Goal: Task Accomplishment & Management: Use online tool/utility

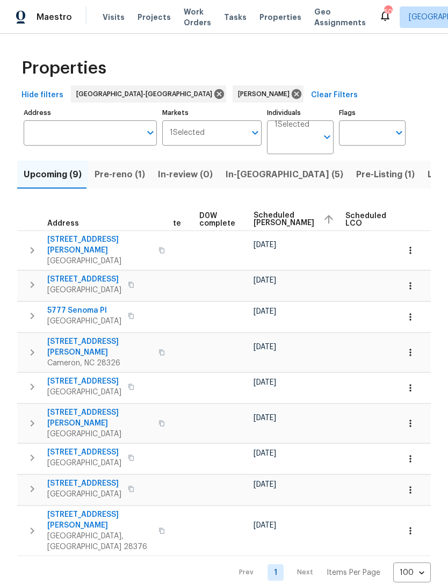
scroll to position [0, 271]
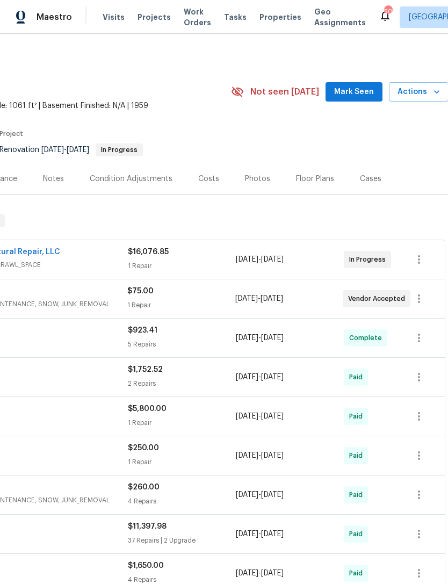
scroll to position [0, 159]
click at [362, 86] on span "Mark Seen" at bounding box center [354, 91] width 40 height 13
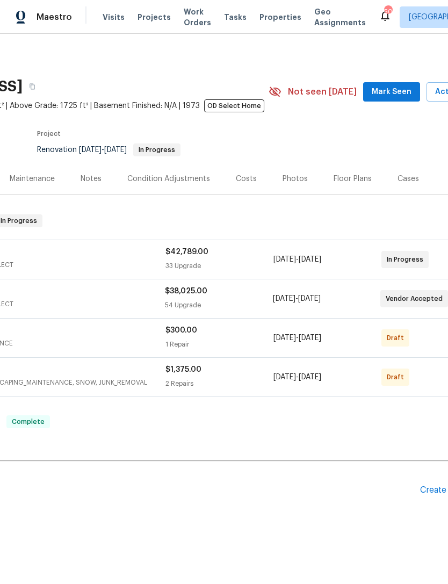
scroll to position [0, 121]
click at [379, 91] on span "Mark Seen" at bounding box center [391, 91] width 40 height 13
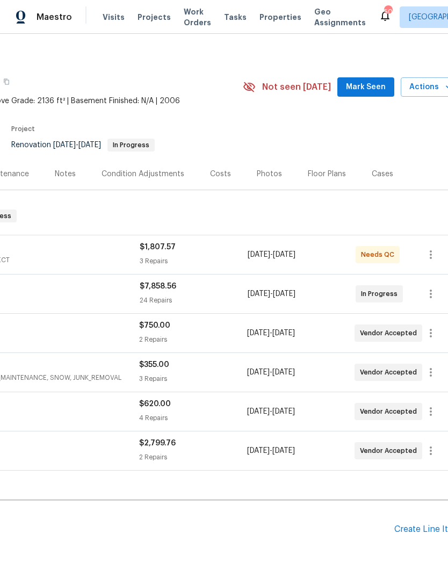
scroll to position [4, 148]
click at [368, 82] on span "Mark Seen" at bounding box center [365, 87] width 40 height 13
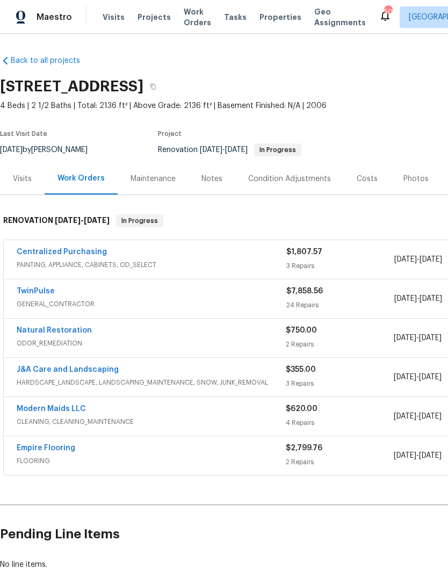
scroll to position [0, 0]
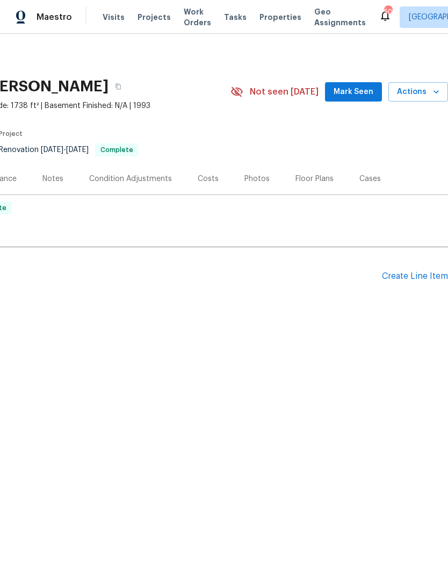
scroll to position [0, 159]
click at [433, 83] on button "Actions" at bounding box center [419, 92] width 60 height 20
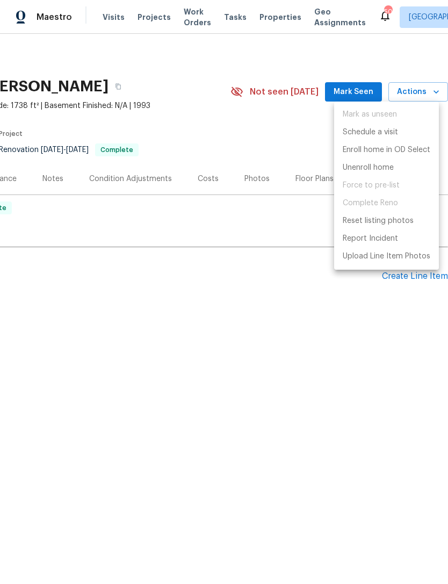
click at [346, 88] on div at bounding box center [224, 292] width 448 height 584
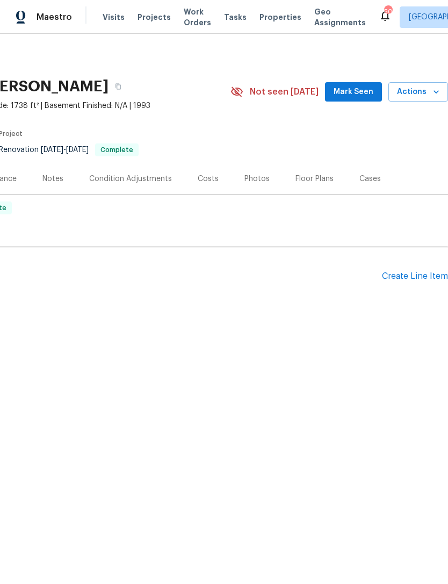
click at [362, 87] on span "Mark Seen" at bounding box center [354, 91] width 40 height 13
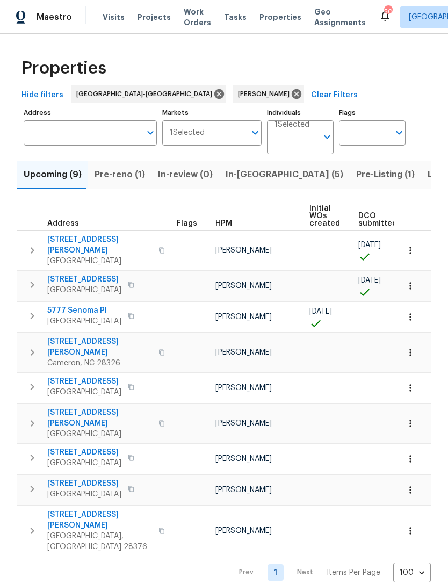
click at [246, 175] on span "In-reno (5)" at bounding box center [285, 174] width 118 height 15
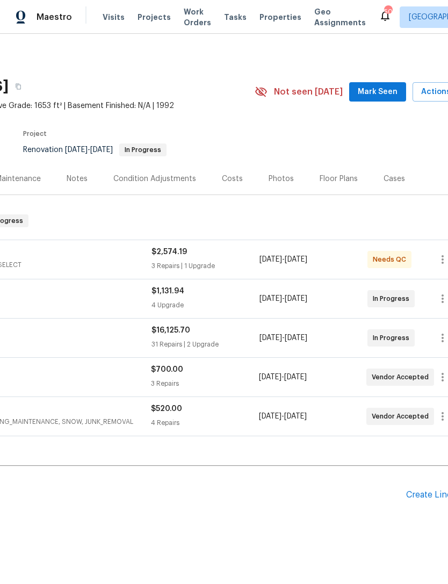
scroll to position [0, 141]
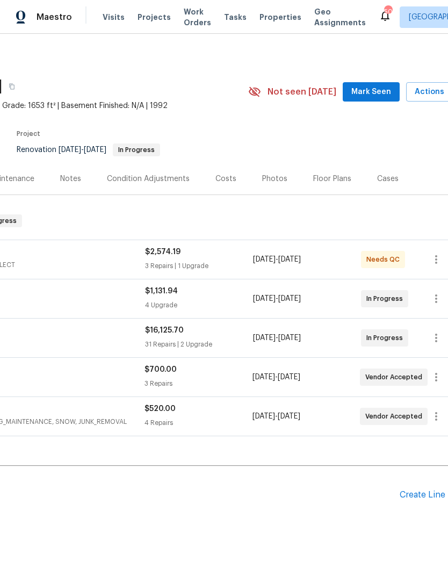
click at [387, 83] on button "Mark Seen" at bounding box center [371, 92] width 57 height 20
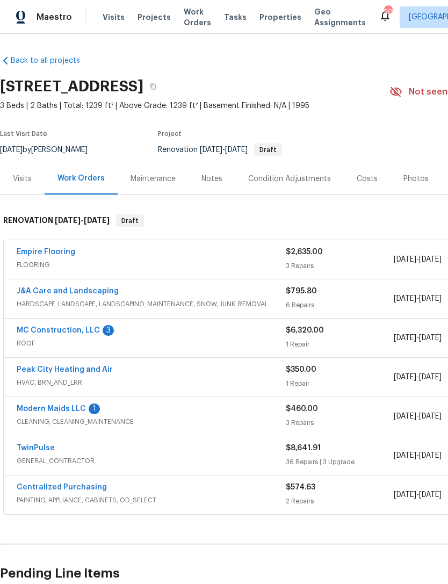
click at [82, 406] on link "Modern Maids LLC" at bounding box center [51, 409] width 69 height 8
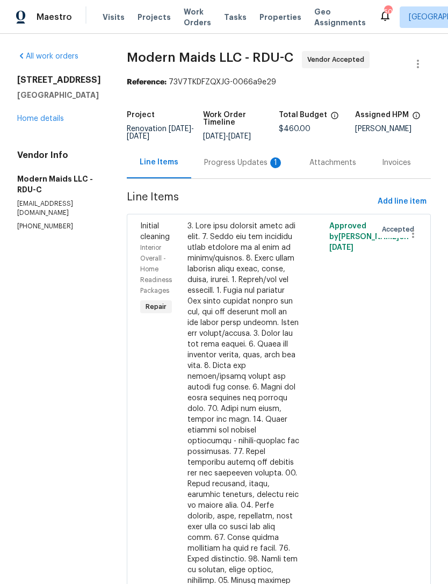
click at [264, 168] on div "Progress Updates 1" at bounding box center [244, 163] width 80 height 11
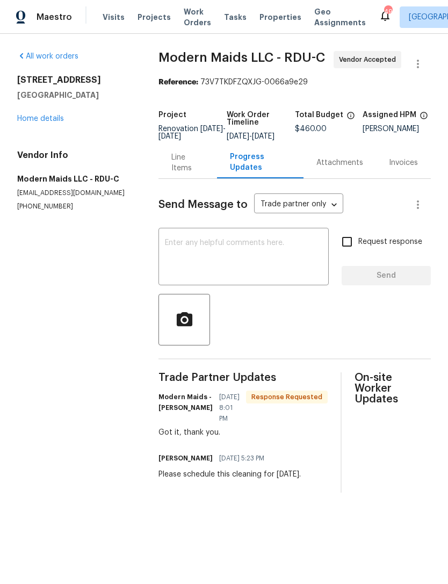
click at [52, 117] on link "Home details" at bounding box center [40, 119] width 47 height 8
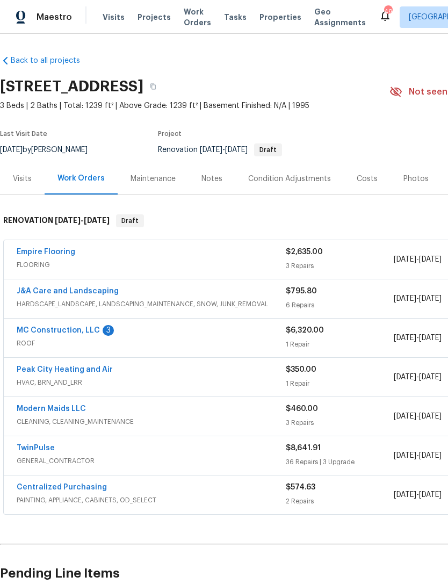
click at [82, 333] on link "MC Construction, LLC" at bounding box center [58, 331] width 83 height 8
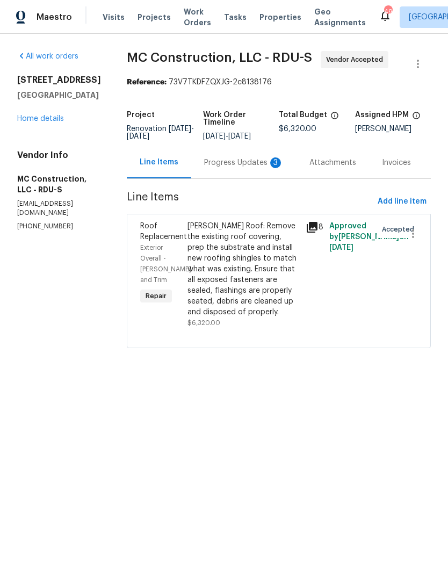
click at [240, 168] on div "Progress Updates 3" at bounding box center [244, 163] width 80 height 11
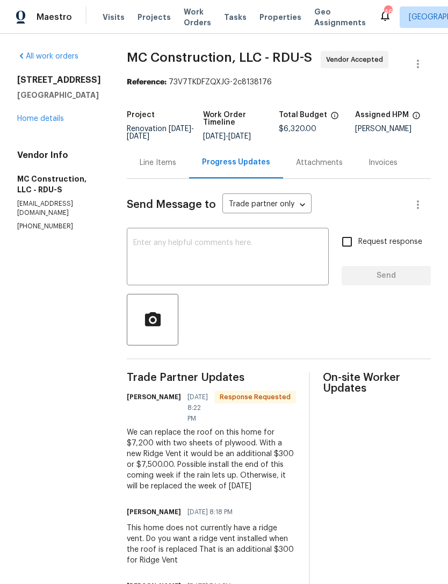
click at [148, 167] on div "Line Items" at bounding box center [158, 163] width 37 height 11
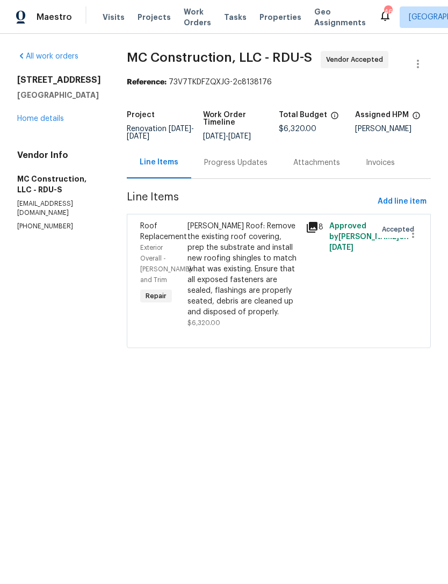
click at [311, 228] on icon at bounding box center [312, 227] width 13 height 13
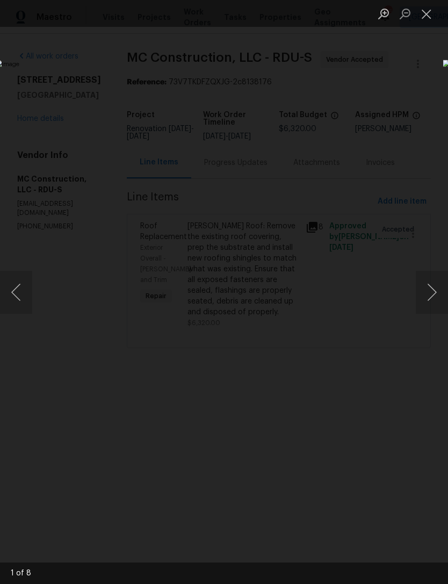
click at [427, 285] on button "Next image" at bounding box center [432, 292] width 32 height 43
click at [436, 283] on button "Next image" at bounding box center [432, 292] width 32 height 43
click at [438, 283] on button "Next image" at bounding box center [432, 292] width 32 height 43
click at [436, 285] on button "Next image" at bounding box center [432, 292] width 32 height 43
click at [437, 282] on button "Next image" at bounding box center [432, 292] width 32 height 43
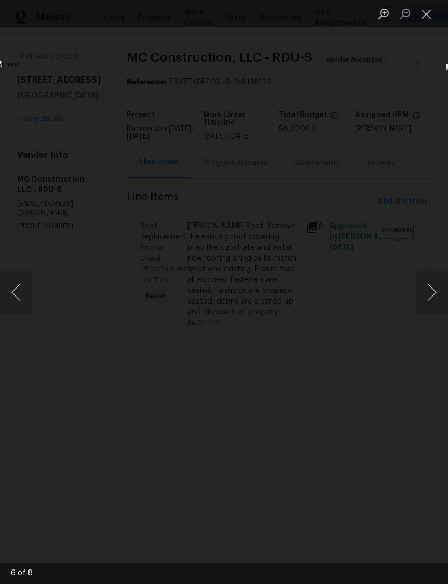
click at [437, 285] on button "Next image" at bounding box center [432, 292] width 32 height 43
click at [434, 289] on button "Next image" at bounding box center [432, 292] width 32 height 43
click at [435, 287] on button "Next image" at bounding box center [432, 292] width 32 height 43
click at [426, 290] on button "Next image" at bounding box center [432, 292] width 32 height 43
click at [438, 287] on button "Next image" at bounding box center [432, 292] width 32 height 43
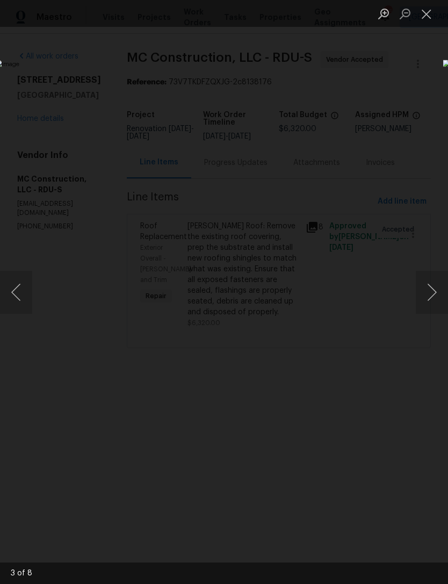
click at [430, 12] on button "Close lightbox" at bounding box center [427, 13] width 22 height 19
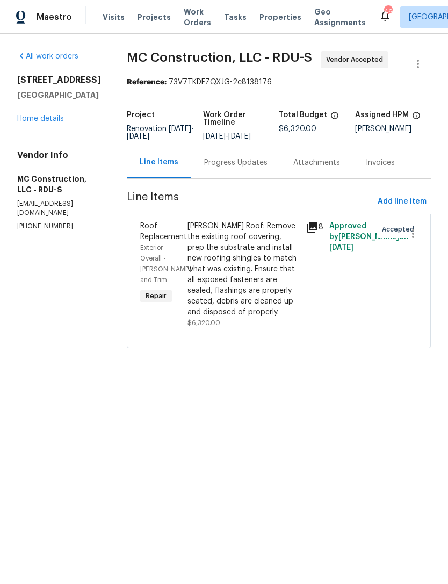
click at [238, 296] on div "Gable Roof: Remove the existing roof covering, prep the substrate and install n…" at bounding box center [244, 269] width 112 height 97
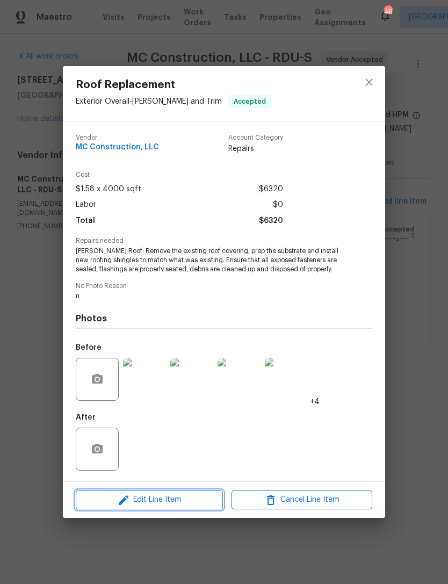
click at [174, 497] on span "Edit Line Item" at bounding box center [149, 499] width 141 height 13
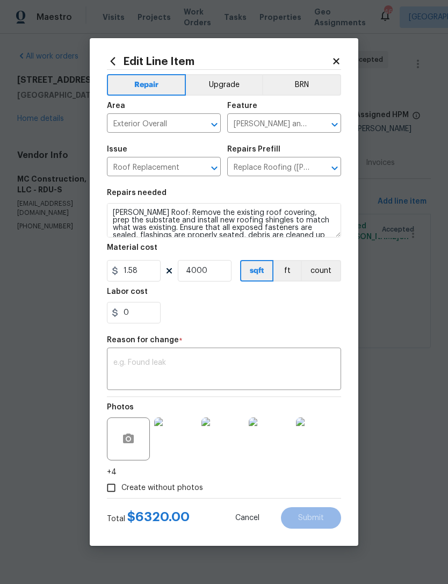
click at [321, 269] on button "count" at bounding box center [321, 271] width 40 height 22
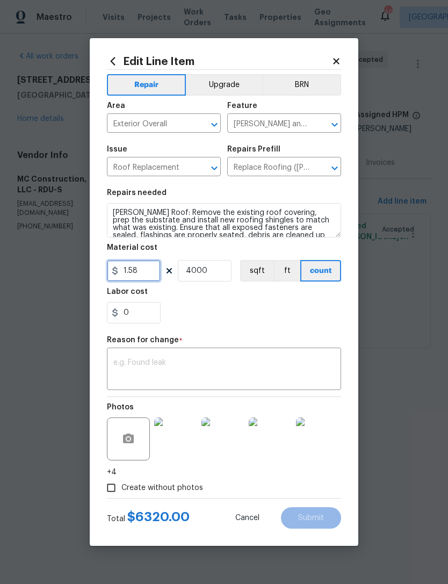
click at [133, 266] on input "1.58" at bounding box center [134, 271] width 54 height 22
click at [146, 268] on input "1.58" at bounding box center [134, 271] width 54 height 22
click at [151, 269] on input "1.58" at bounding box center [134, 271] width 54 height 22
type input "7500"
click at [219, 270] on section "Repairs needed Gable Roof: Remove the existing roof covering, prep the substrat…" at bounding box center [224, 256] width 234 height 147
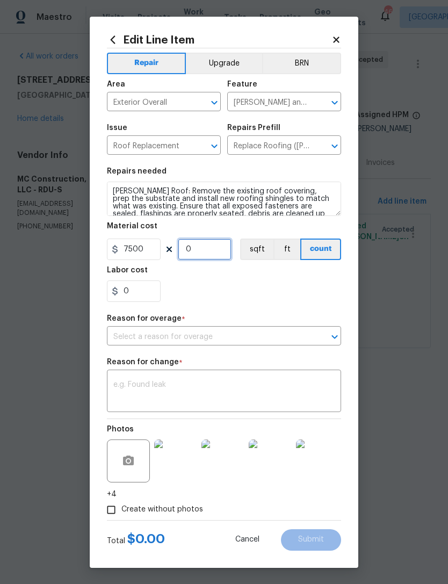
type input "1"
click at [191, 335] on input "text" at bounding box center [209, 337] width 204 height 17
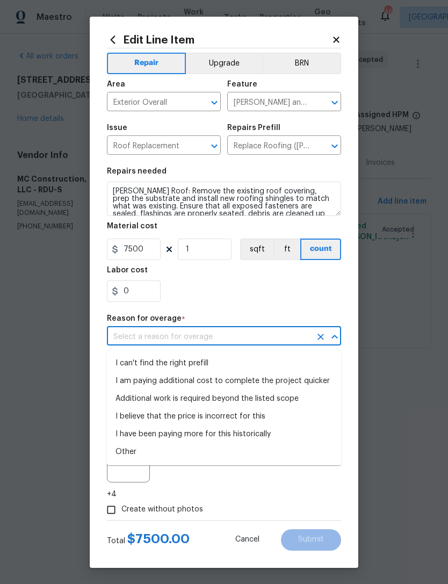
click at [175, 449] on li "Other" at bounding box center [224, 453] width 234 height 18
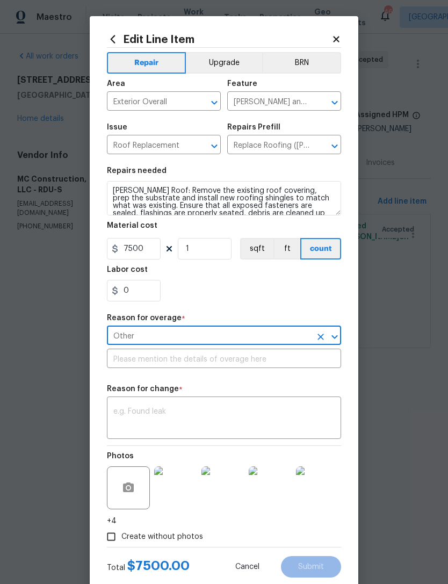
type input "Other"
click at [185, 364] on input "text" at bounding box center [224, 360] width 234 height 17
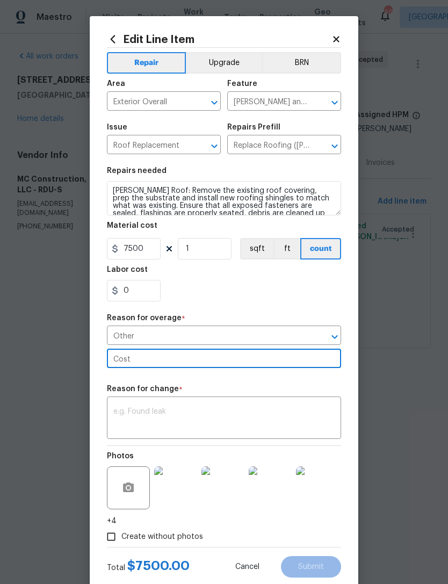
type input "Cost"
click at [219, 296] on div "0" at bounding box center [224, 291] width 234 height 22
click at [190, 414] on textarea at bounding box center [223, 419] width 221 height 23
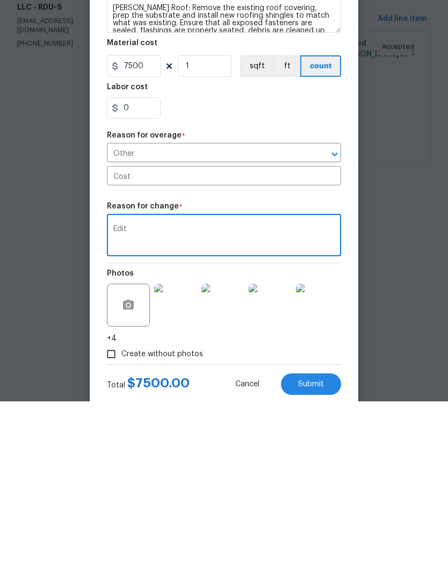
type textarea "Edit"
click at [214, 201] on div "Repair Upgrade BRN Area Exterior Overall ​ Feature Eaves and Trim ​ Issue Roof …" at bounding box center [224, 297] width 234 height 499
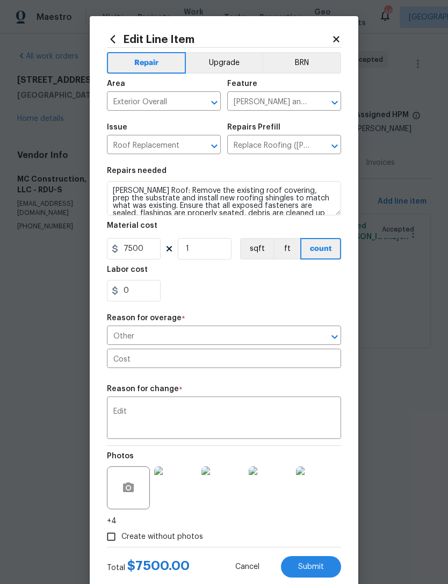
click at [320, 564] on button "Submit" at bounding box center [311, 567] width 60 height 22
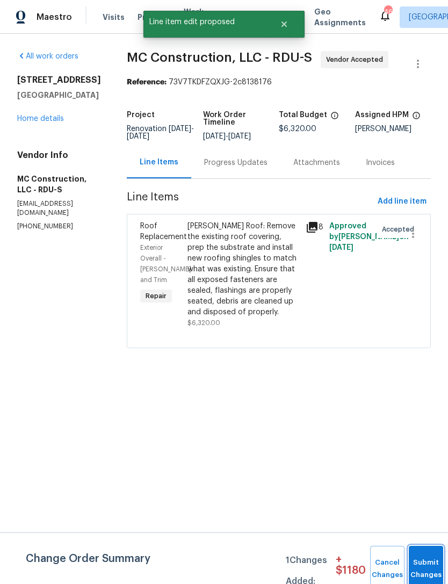
click at [422, 554] on button "Submit Changes" at bounding box center [426, 569] width 34 height 46
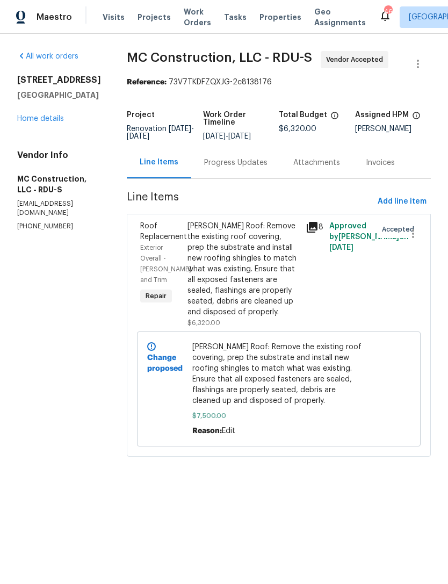
click at [37, 124] on div "2709 Leabrook Dr Fayetteville, NC 28306 Home details" at bounding box center [59, 99] width 84 height 49
click at [31, 167] on div "All work orders 2709 Leabrook Dr Fayetteville, NC 28306 Home details Vendor Inf…" at bounding box center [59, 141] width 84 height 180
click at [46, 124] on div "2709 Leabrook Dr Fayetteville, NC 28306 Home details" at bounding box center [59, 99] width 84 height 49
click at [45, 123] on link "Home details" at bounding box center [40, 119] width 47 height 8
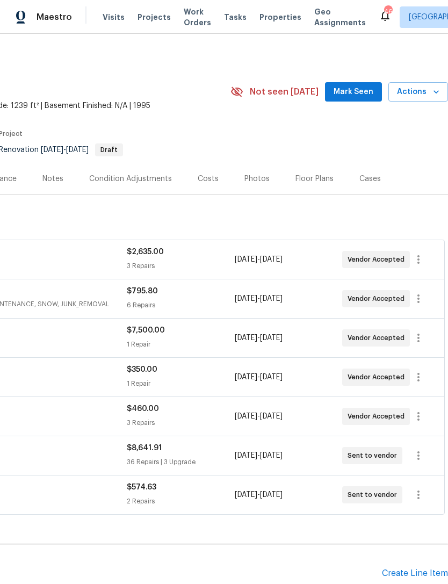
scroll to position [0, 159]
click at [358, 94] on span "Mark Seen" at bounding box center [354, 91] width 40 height 13
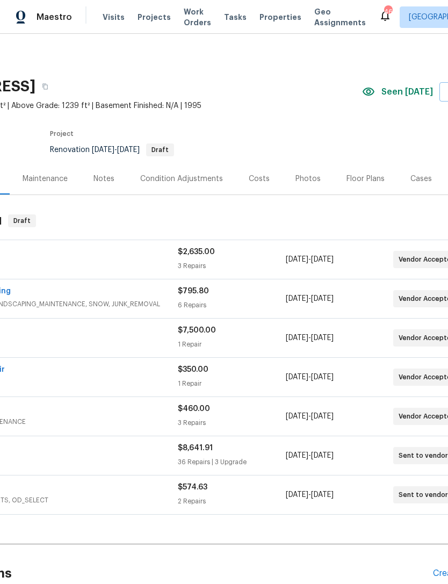
scroll to position [0, 111]
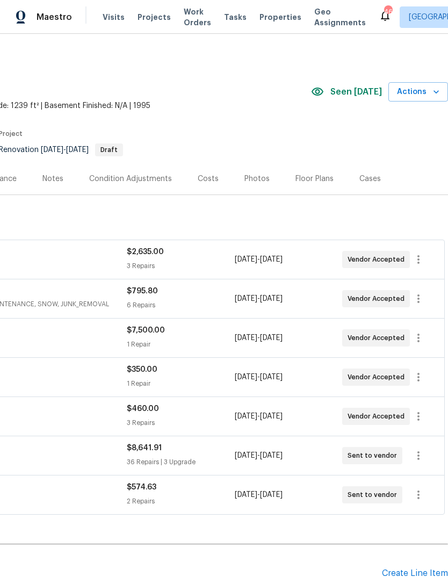
scroll to position [0, 159]
click at [203, 174] on div "Costs" at bounding box center [208, 179] width 21 height 11
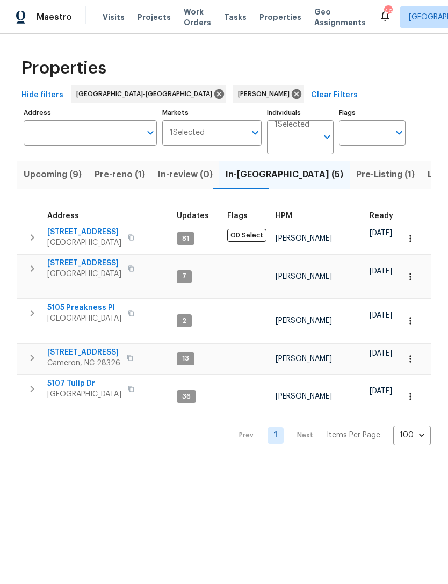
click at [356, 168] on span "Pre-Listing (1)" at bounding box center [385, 174] width 59 height 15
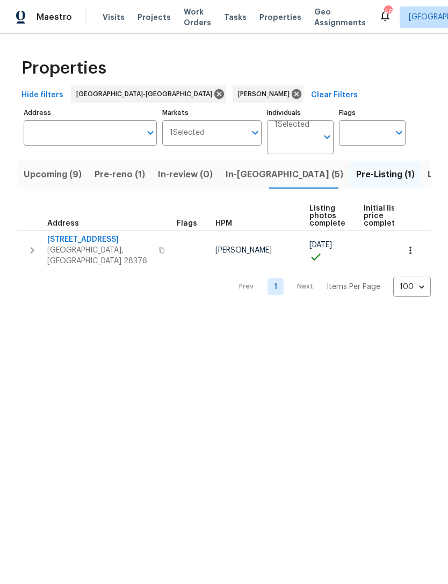
click at [428, 177] on span "Listed (10)" at bounding box center [450, 174] width 45 height 15
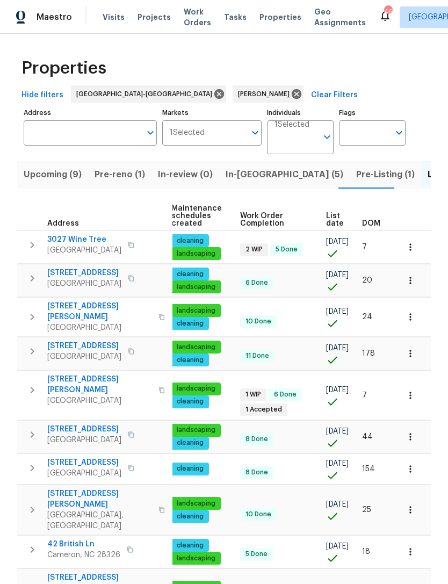
scroll to position [0, 138]
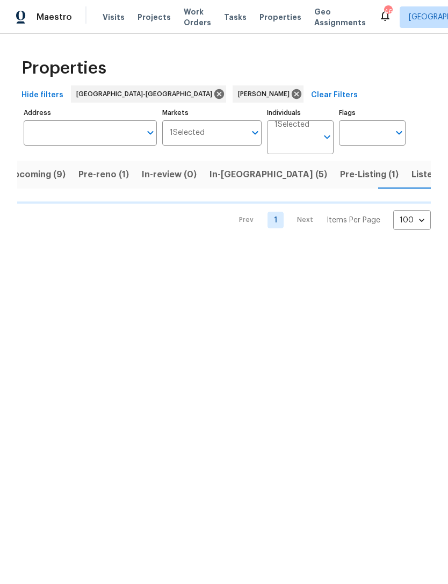
scroll to position [0, 17]
click at [411, 175] on span "Listed (10)" at bounding box center [433, 174] width 45 height 15
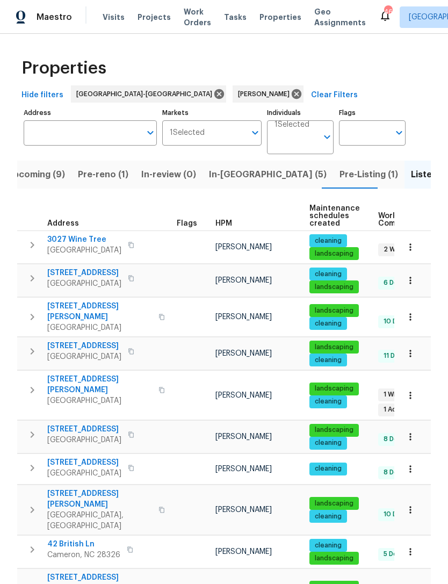
click at [340, 176] on span "Pre-Listing (1)" at bounding box center [369, 174] width 59 height 15
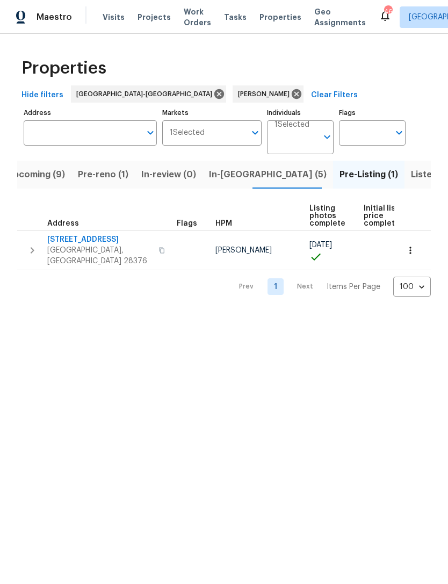
click at [69, 243] on span "136 Bristol Ct" at bounding box center [99, 239] width 105 height 11
click at [48, 177] on span "Upcoming (9)" at bounding box center [36, 174] width 58 height 15
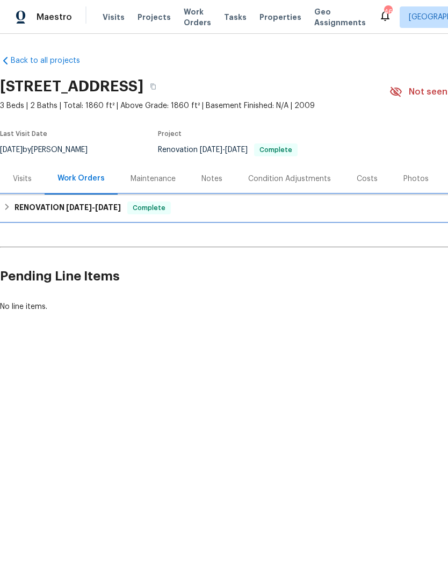
click at [88, 210] on span "[DATE]" at bounding box center [79, 208] width 26 height 8
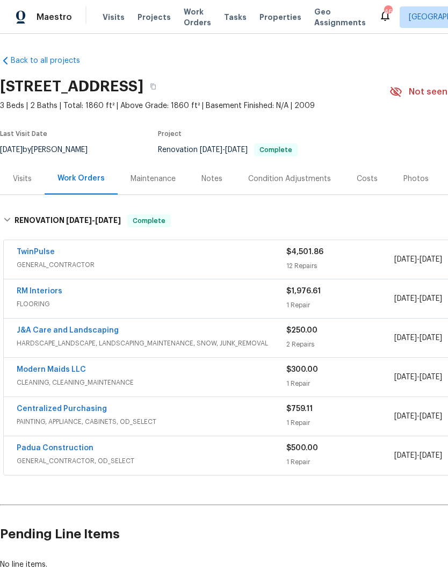
click at [70, 450] on link "Padua Construction" at bounding box center [55, 449] width 77 height 8
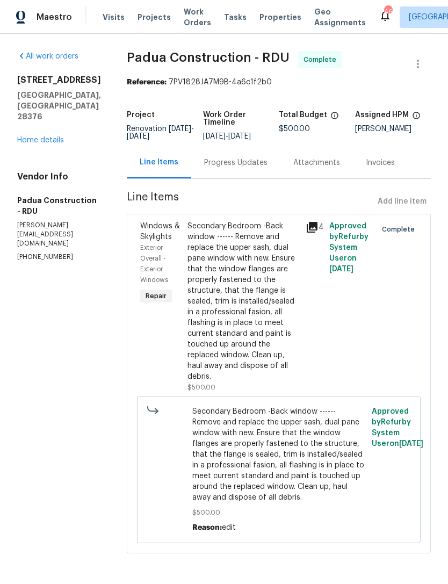
click at [307, 226] on icon at bounding box center [312, 227] width 11 height 11
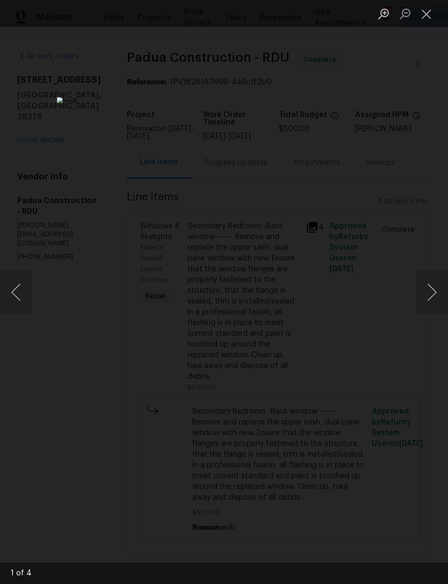
click at [427, 9] on button "Close lightbox" at bounding box center [427, 13] width 22 height 19
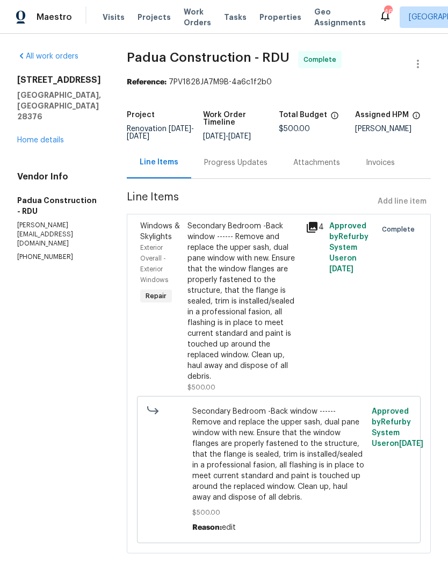
click at [41, 142] on link "Home details" at bounding box center [40, 141] width 47 height 8
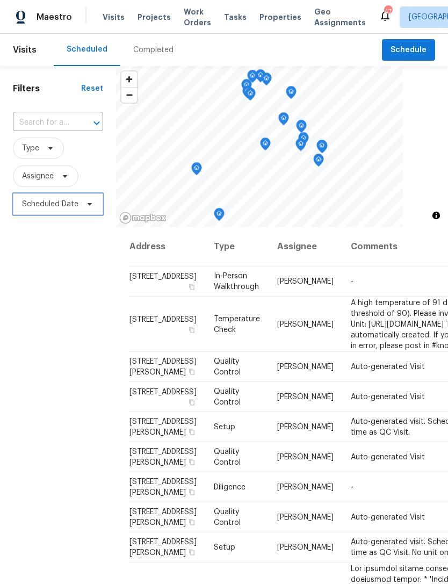
click at [39, 203] on span "Scheduled Date" at bounding box center [50, 204] width 56 height 11
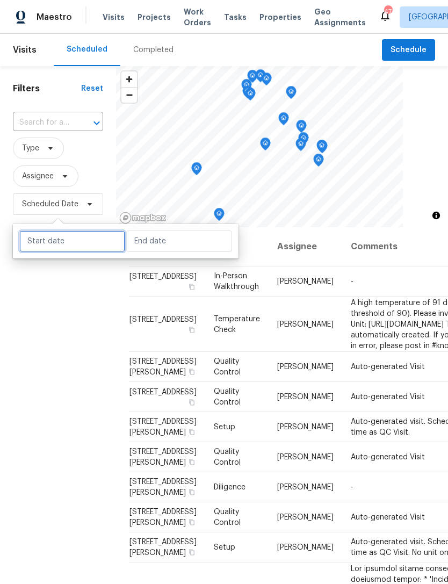
click at [75, 242] on input "text" at bounding box center [72, 242] width 106 height 22
select select "8"
select select "2025"
select select "9"
select select "2025"
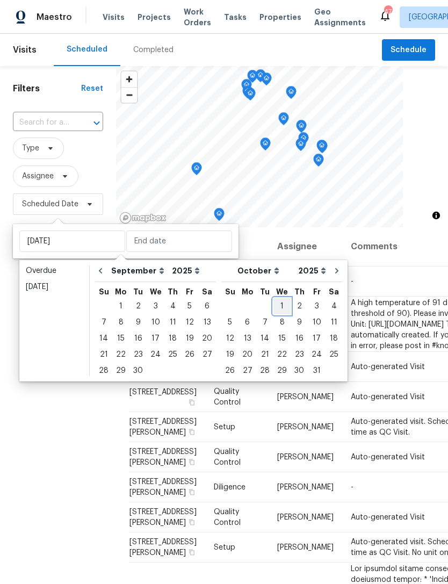
click at [274, 301] on div "1" at bounding box center [282, 306] width 17 height 15
type input "[DATE]"
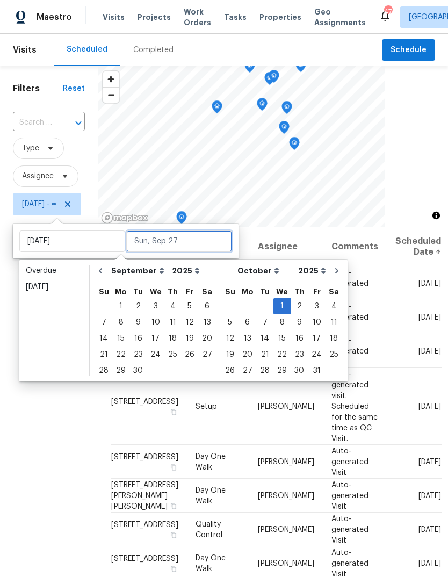
click at [160, 239] on input "text" at bounding box center [179, 242] width 106 height 22
click at [274, 321] on div "8" at bounding box center [282, 322] width 17 height 15
type input "[DATE]"
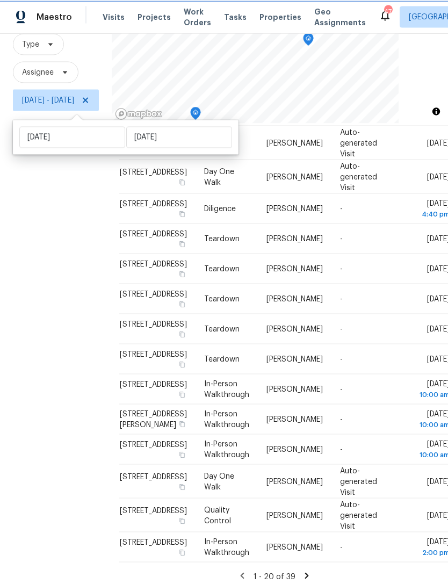
scroll to position [34, 0]
click at [309, 573] on icon at bounding box center [307, 576] width 4 height 6
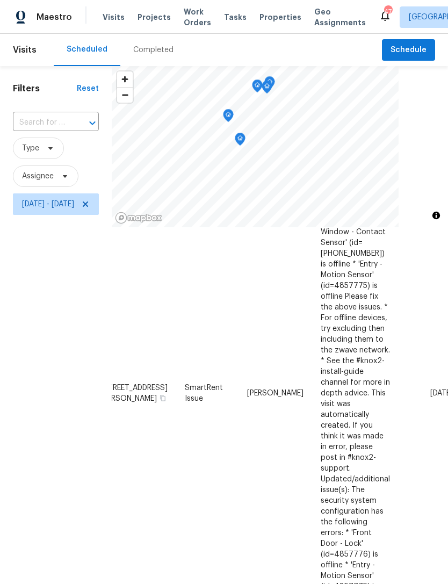
scroll to position [641, 24]
click at [98, 423] on div "Filters Reset ​ Type Assignee [DATE] - [DATE]" at bounding box center [56, 380] width 112 height 629
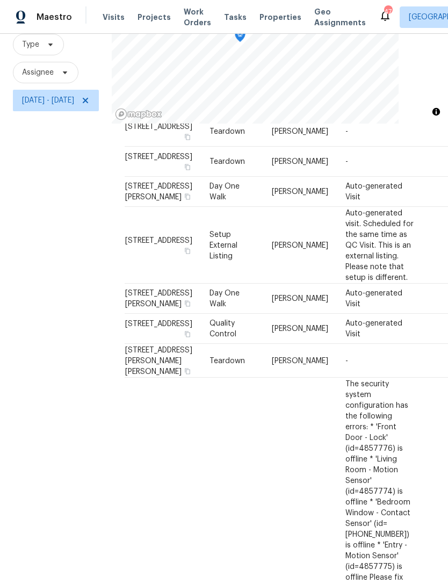
scroll to position [175, 0]
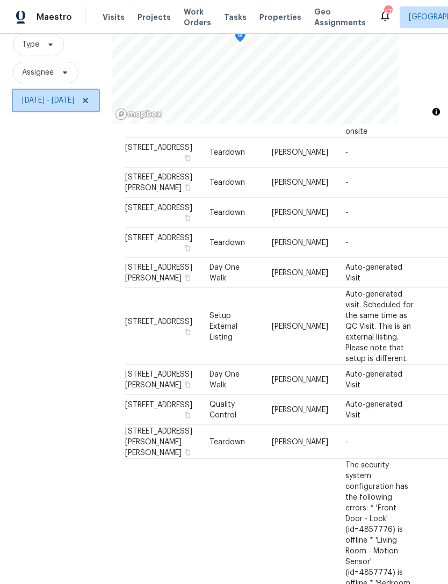
click at [90, 104] on icon at bounding box center [85, 100] width 9 height 9
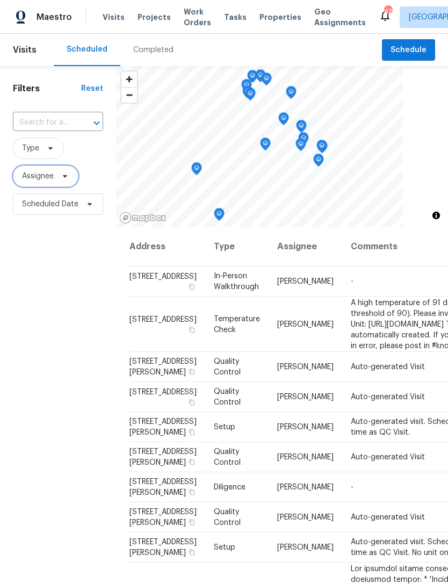
click at [44, 177] on span "Assignee" at bounding box center [38, 176] width 32 height 11
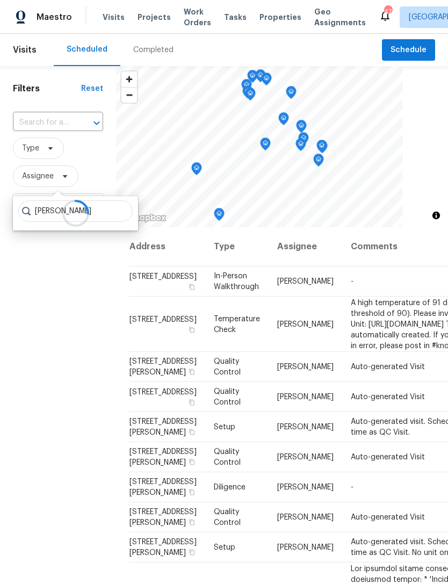
type input "[PERSON_NAME]"
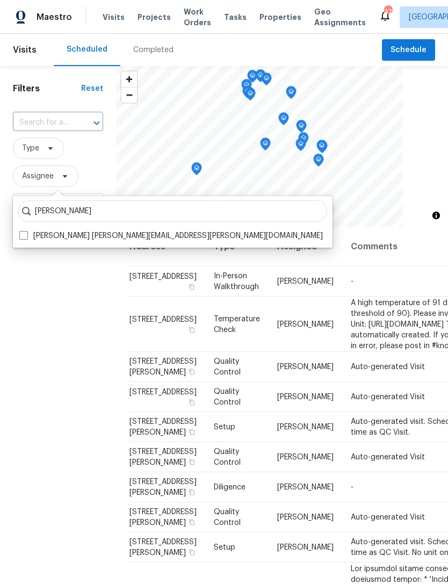
click at [117, 234] on label "[PERSON_NAME] [PERSON_NAME][EMAIL_ADDRESS][PERSON_NAME][DOMAIN_NAME]" at bounding box center [171, 236] width 304 height 11
click at [26, 234] on input "[PERSON_NAME] [PERSON_NAME][EMAIL_ADDRESS][PERSON_NAME][DOMAIN_NAME]" at bounding box center [22, 234] width 7 height 7
checkbox input "true"
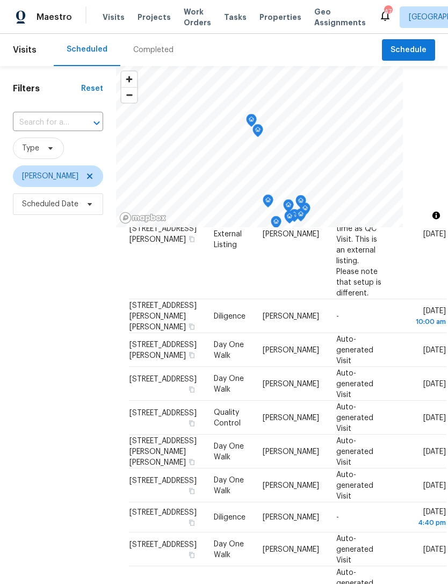
scroll to position [161, 0]
